Goal: Task Accomplishment & Management: Use online tool/utility

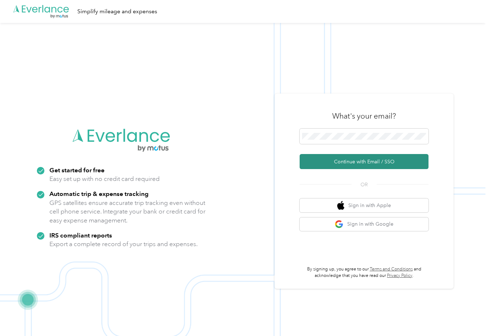
click at [365, 168] on button "Continue with Email / SSO" at bounding box center [363, 161] width 129 height 15
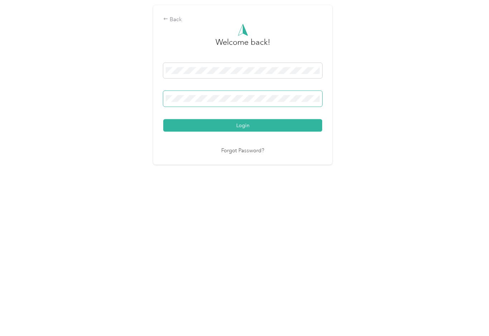
click at [230, 109] on div "Back Welcome back! Login Forgot Password?" at bounding box center [242, 167] width 179 height 159
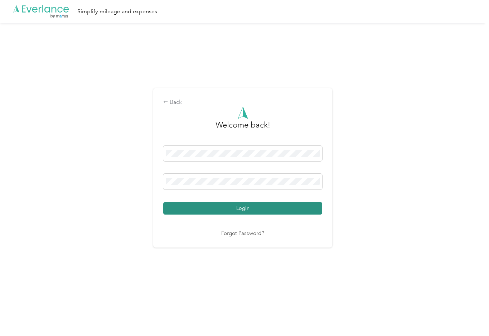
click at [0, 0] on html ".cls-1 { fill: #00adee; } .cls-2 { fill: #fff; } .cls-3 { fill: #707372; } .cls…" at bounding box center [242, 168] width 485 height 336
click at [265, 209] on button "Login" at bounding box center [242, 208] width 159 height 13
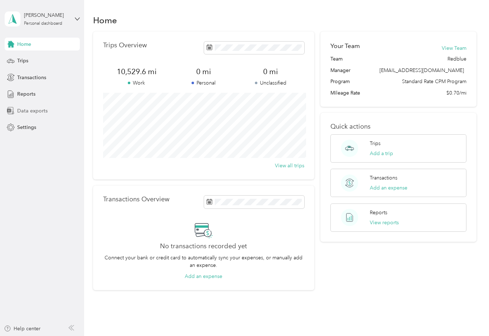
click at [36, 113] on span "Data exports" at bounding box center [32, 111] width 30 height 8
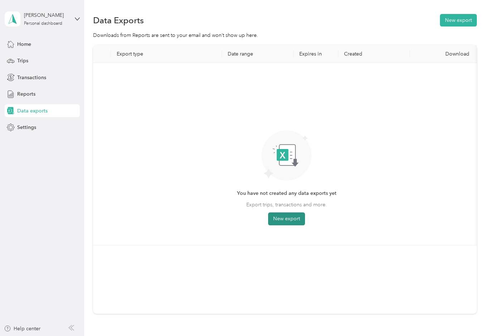
click at [295, 216] on button "New export" at bounding box center [286, 218] width 37 height 13
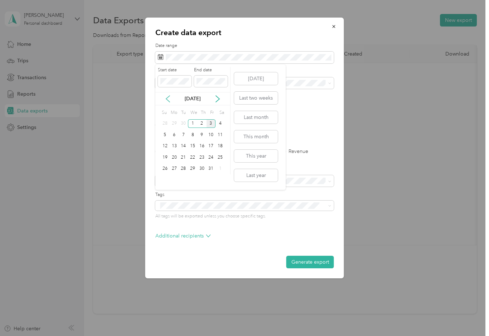
click at [165, 99] on icon at bounding box center [167, 98] width 7 height 7
click at [176, 123] on div "1" at bounding box center [174, 123] width 9 height 9
click at [185, 168] on div "30" at bounding box center [183, 168] width 9 height 9
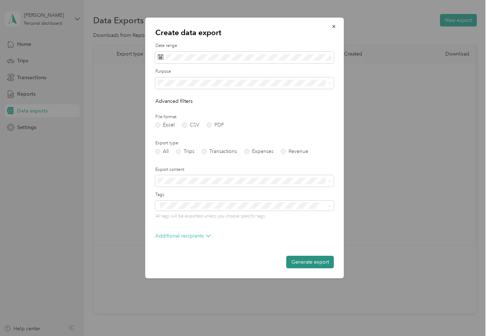
click at [312, 262] on button "Generate export" at bounding box center [310, 261] width 48 height 13
